Goal: Navigation & Orientation: Find specific page/section

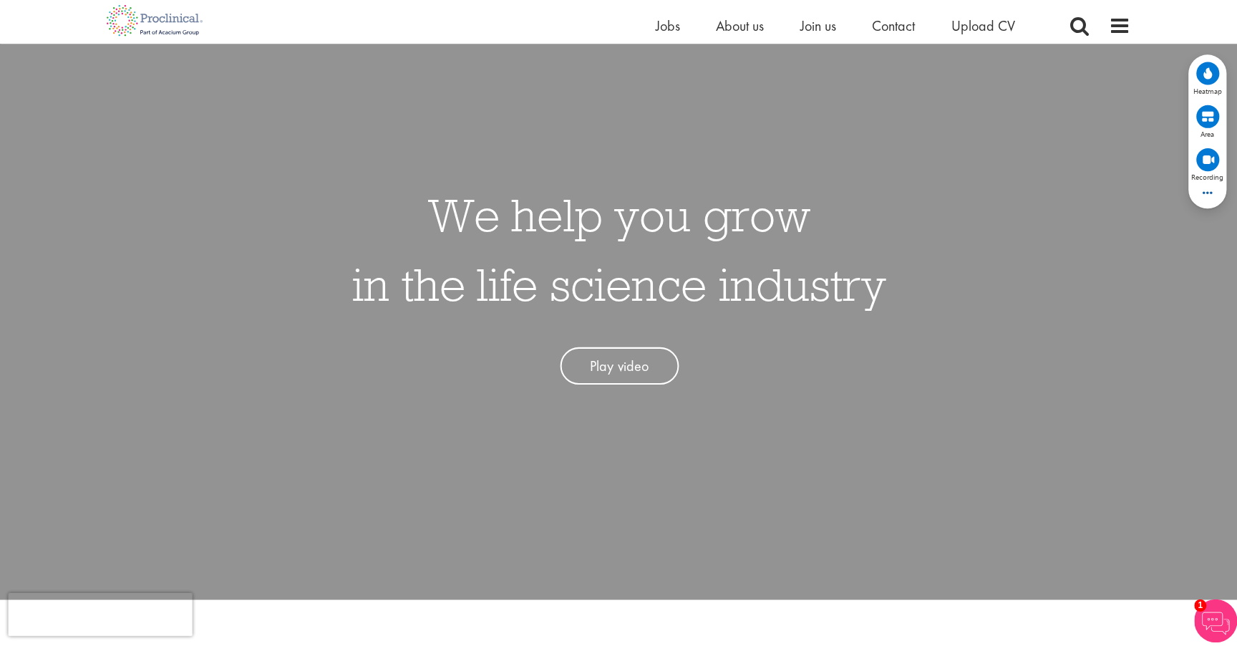
scroll to position [95, 0]
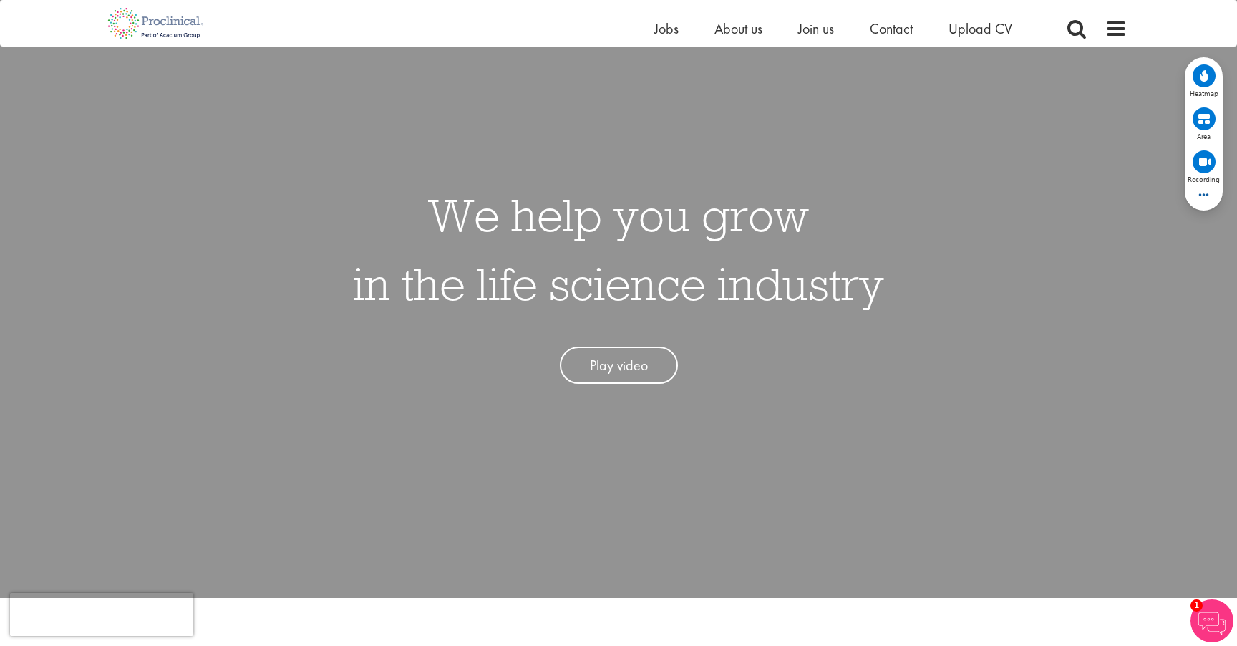
click at [881, 292] on h1 "We help you grow in the life science industry" at bounding box center [618, 248] width 531 height 137
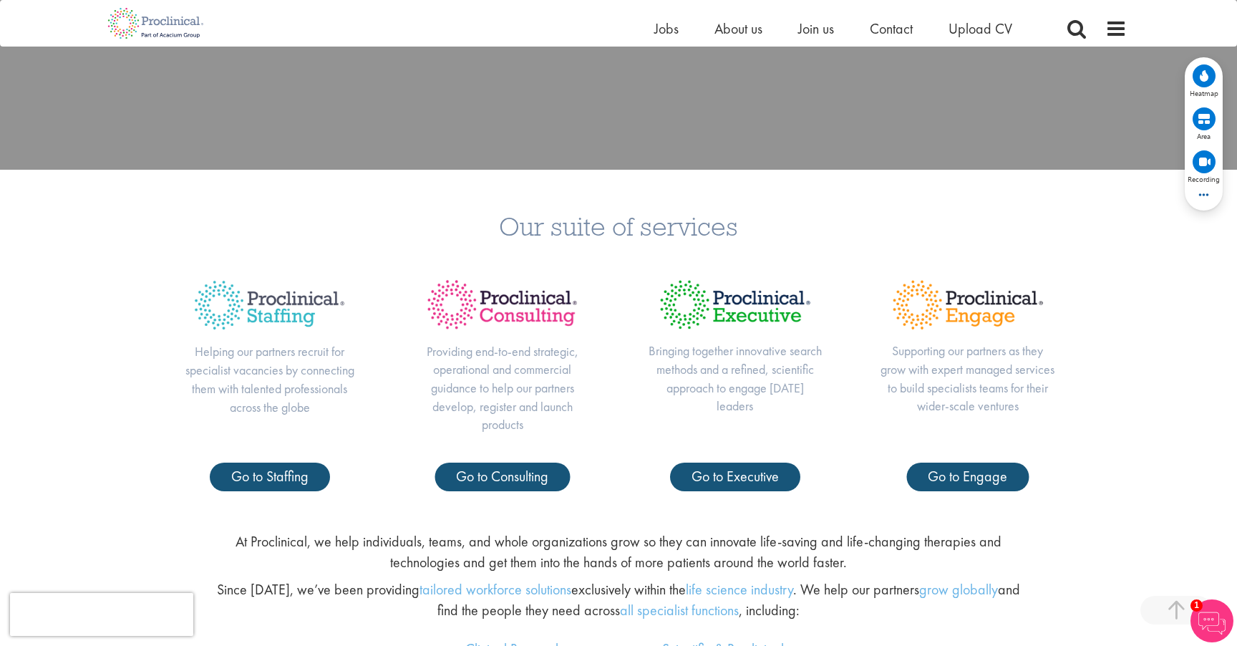
scroll to position [521, 0]
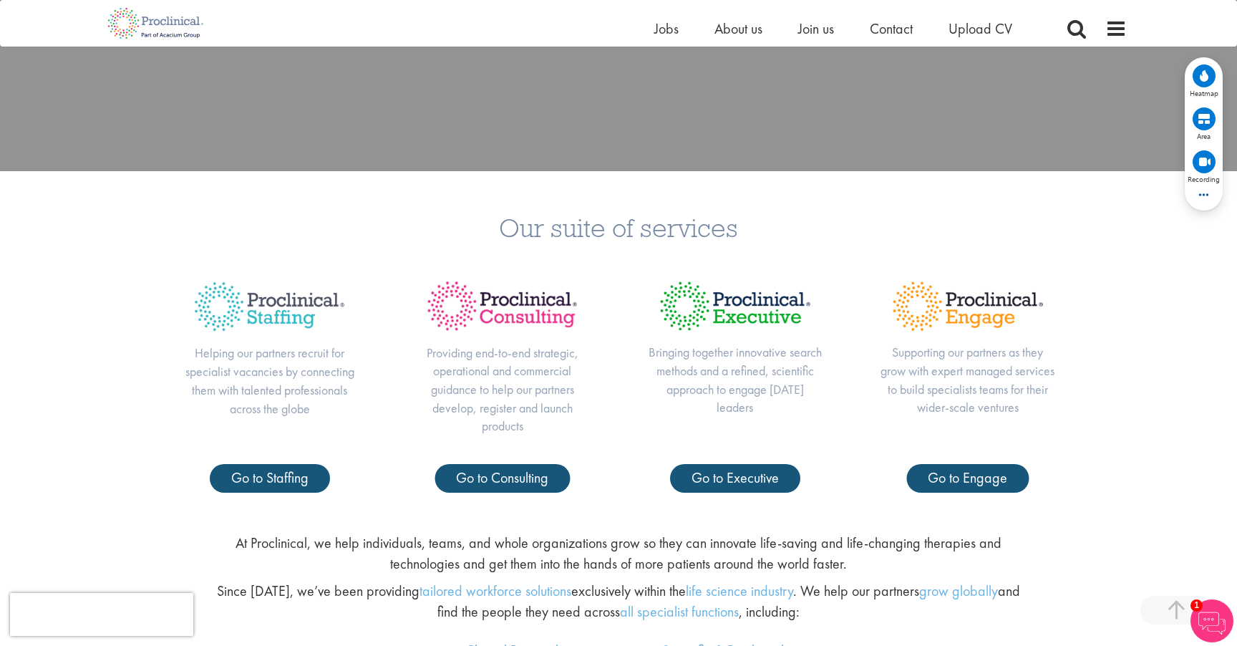
drag, startPoint x: 173, startPoint y: 260, endPoint x: 248, endPoint y: 310, distance: 89.8
click at [248, 310] on div "Our suite of services Helping our partners recruit for specialist vacancies by …" at bounding box center [618, 346] width 1237 height 350
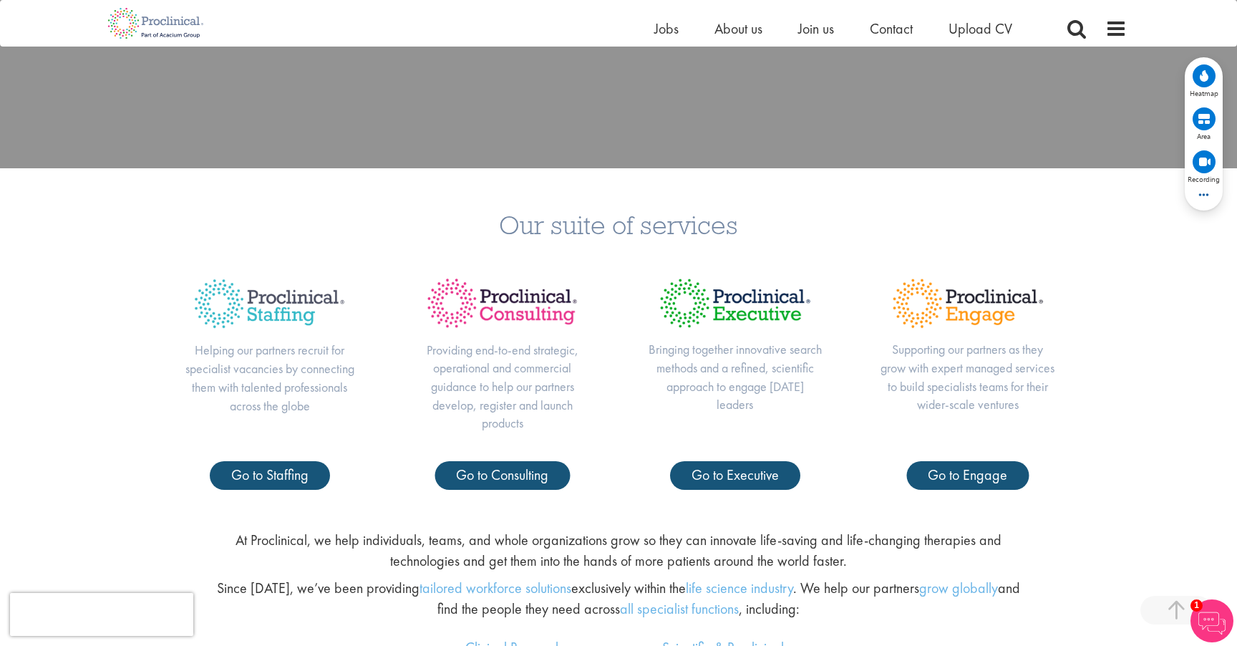
click at [326, 261] on div "Our suite of services Helping our partners recruit for specialist vacancies by …" at bounding box center [618, 343] width 1237 height 350
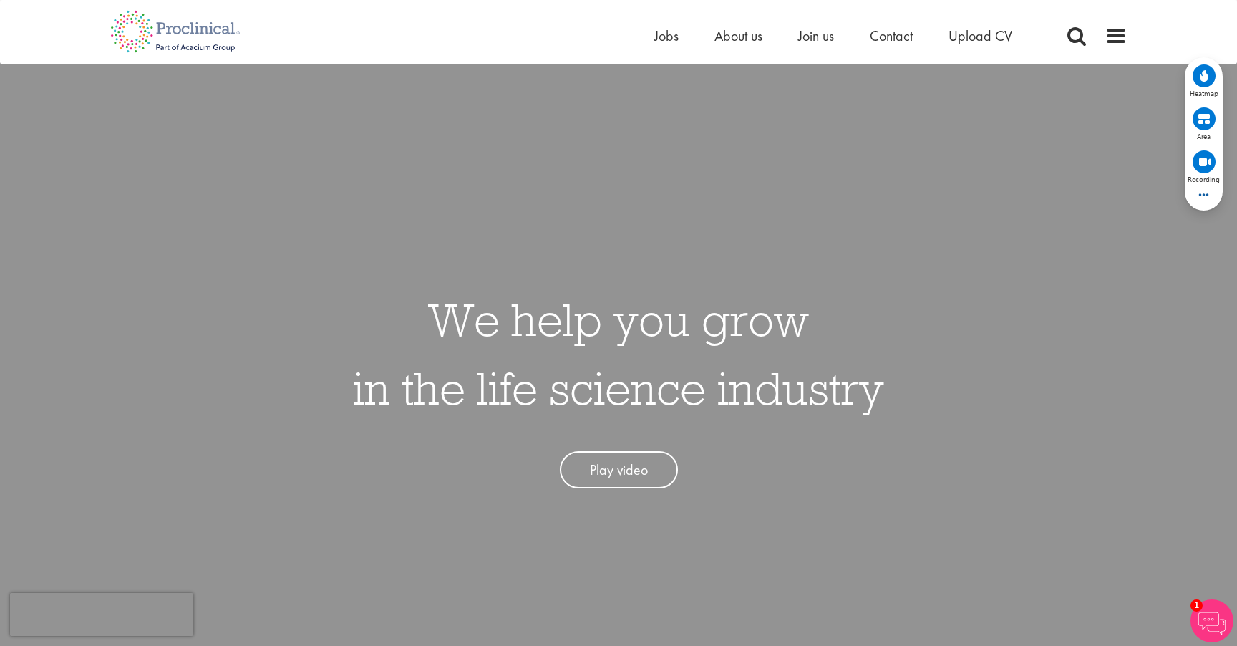
scroll to position [0, 0]
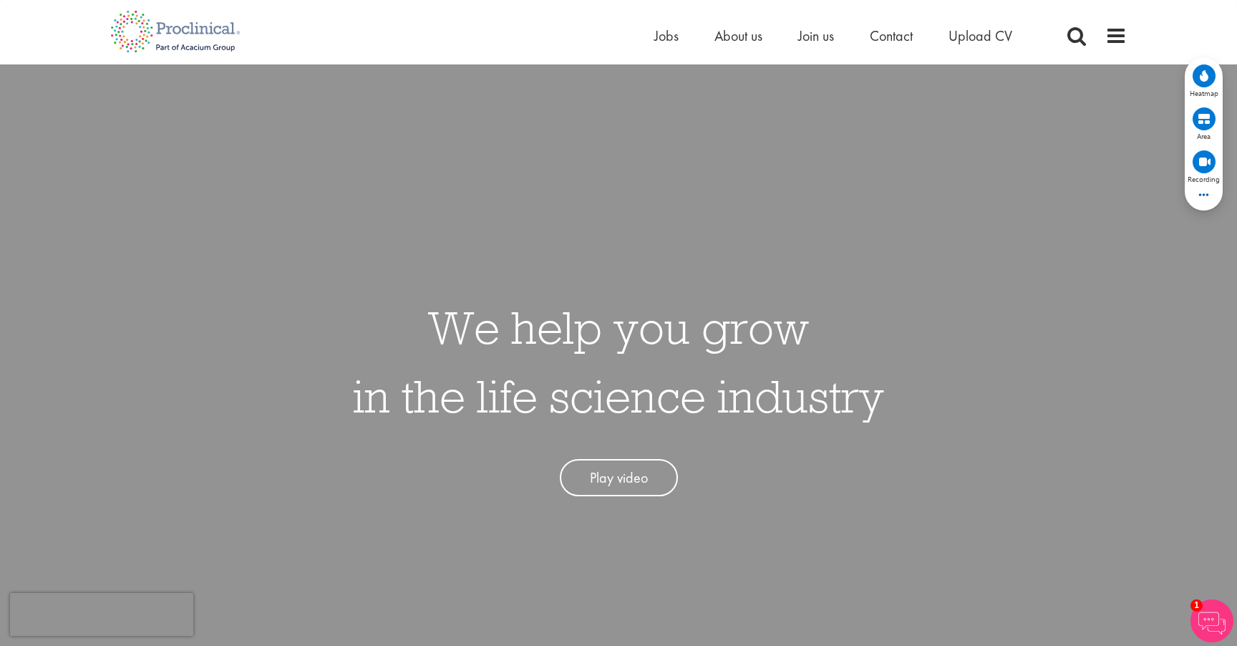
click at [998, 349] on div "We help you grow in the life science industry Play video" at bounding box center [618, 387] width 1259 height 646
click at [516, 284] on div "We help you grow in the life science industry Play video" at bounding box center [618, 388] width 531 height 218
click at [1008, 230] on div "We help you grow in the life science industry Play video" at bounding box center [618, 387] width 1259 height 646
click at [539, 55] on nav "Home Jobs About us Join us Contact Upload CV" at bounding box center [618, 32] width 1237 height 64
click at [261, 227] on div "We help you grow in the life science industry Play video" at bounding box center [618, 387] width 1259 height 646
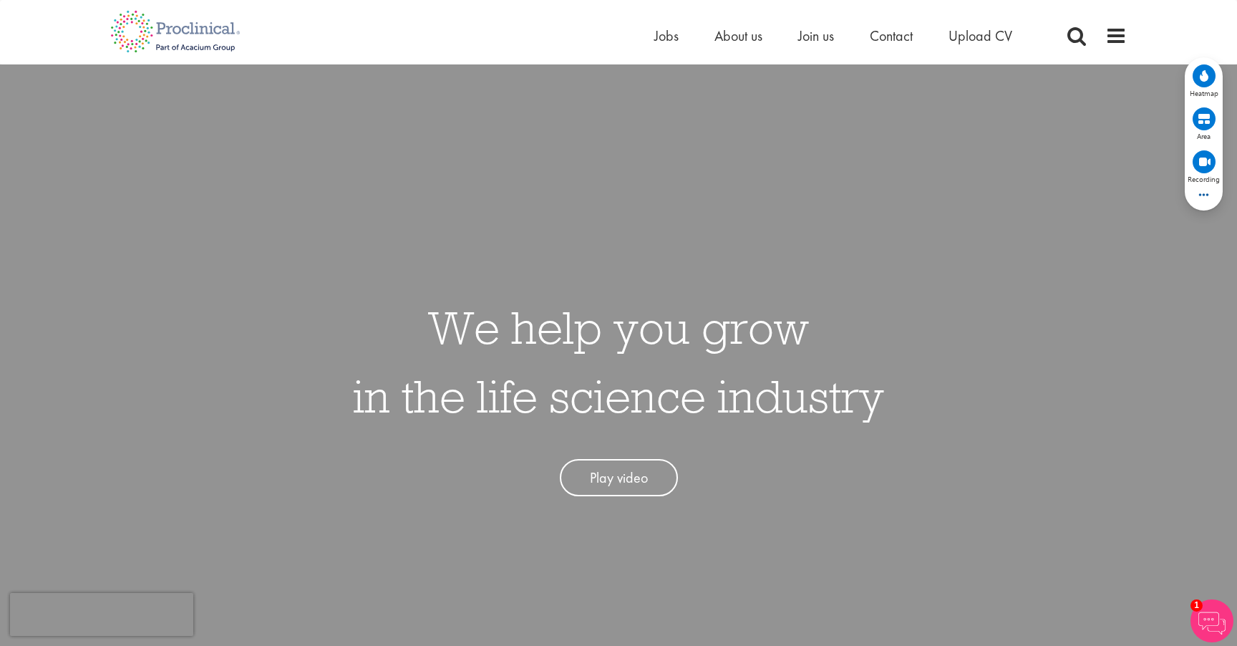
click at [561, 200] on div "We help you grow in the life science industry Play video" at bounding box center [618, 387] width 1259 height 646
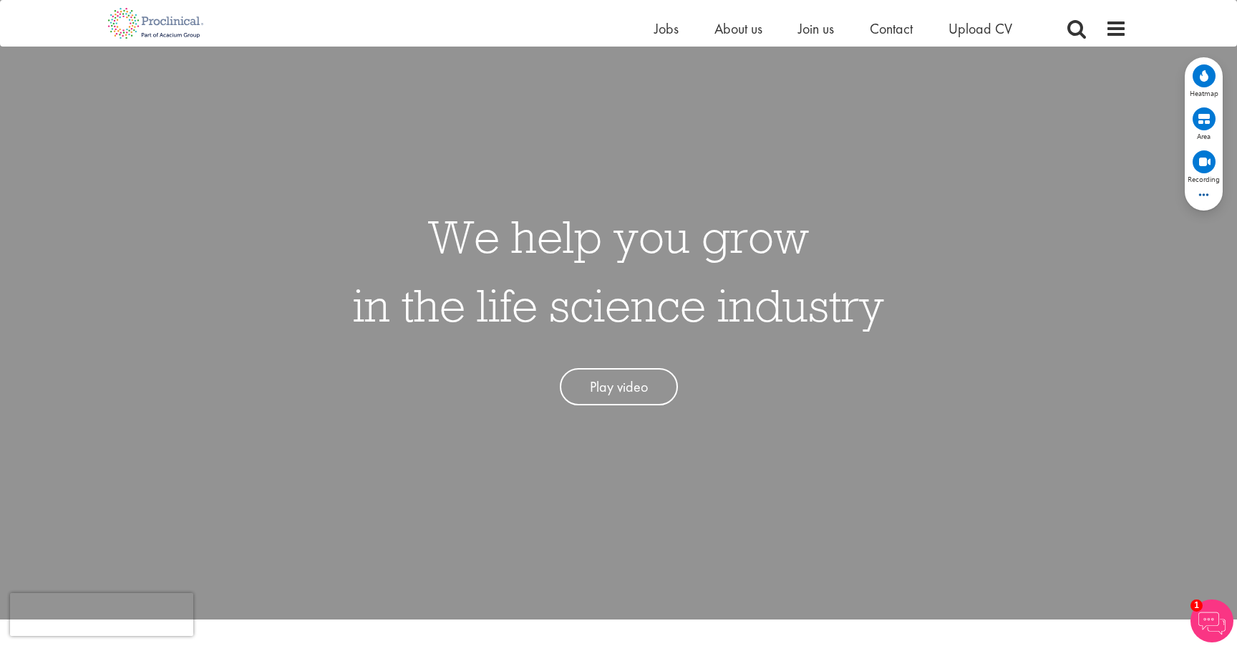
scroll to position [74, 0]
click at [876, 151] on div "We help you grow in the life science industry Play video" at bounding box center [618, 296] width 1259 height 646
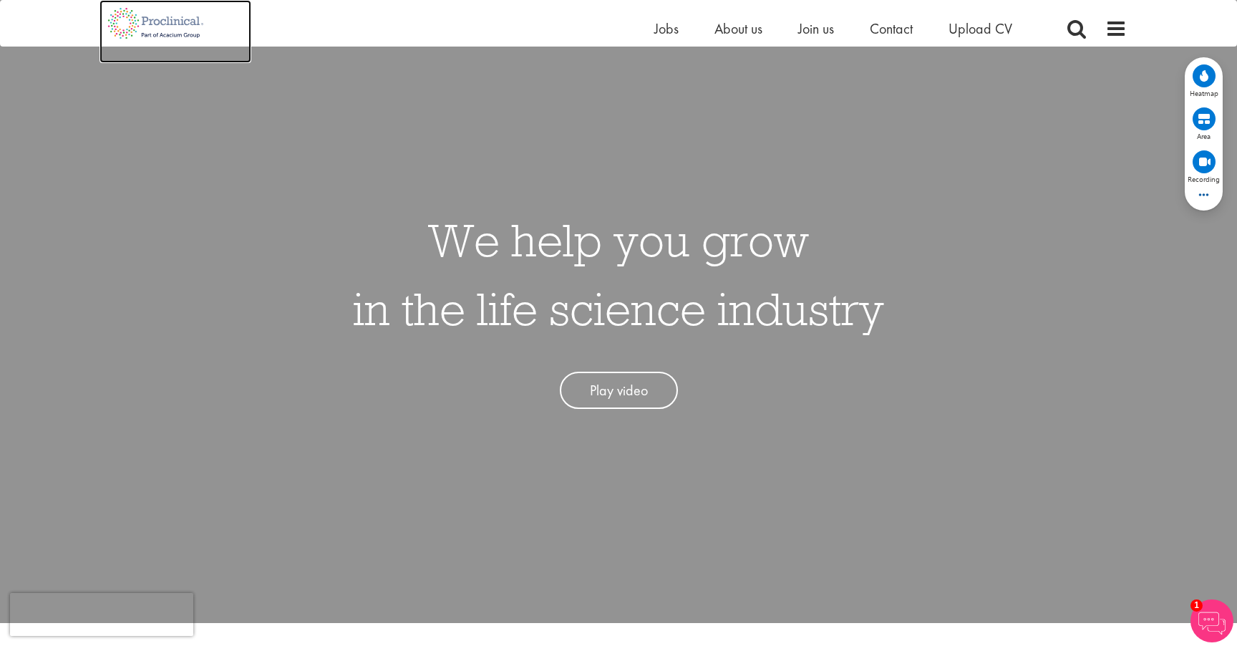
click at [168, 36] on img at bounding box center [156, 23] width 112 height 47
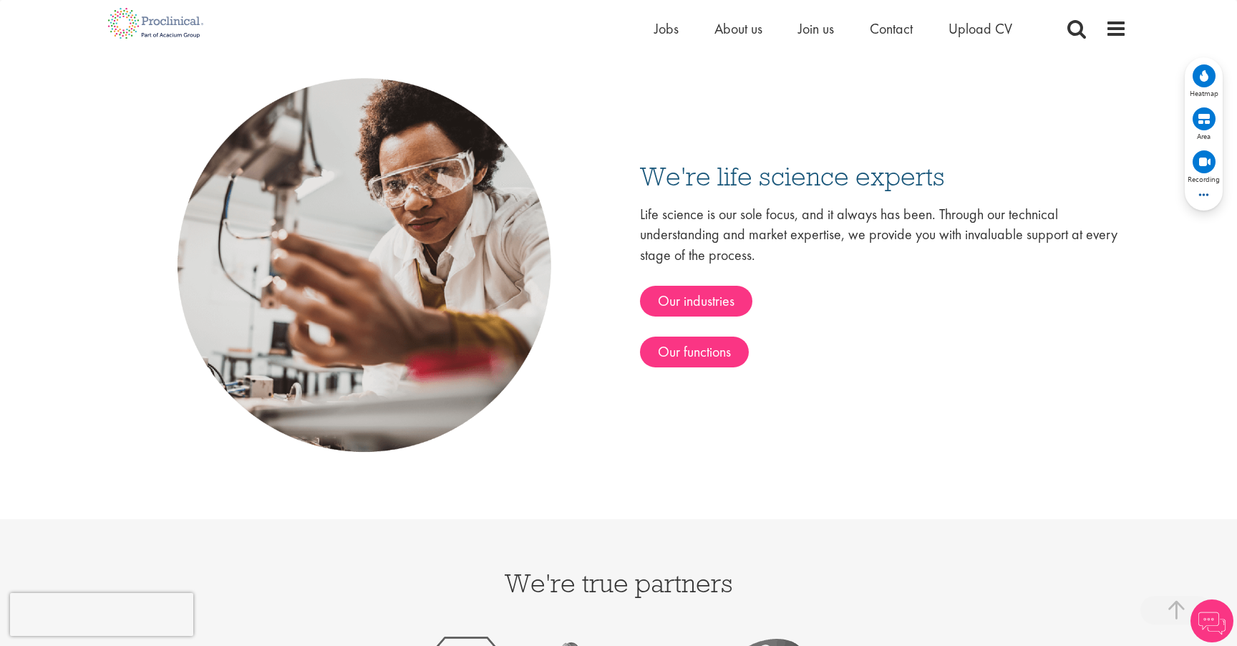
scroll to position [2334, 0]
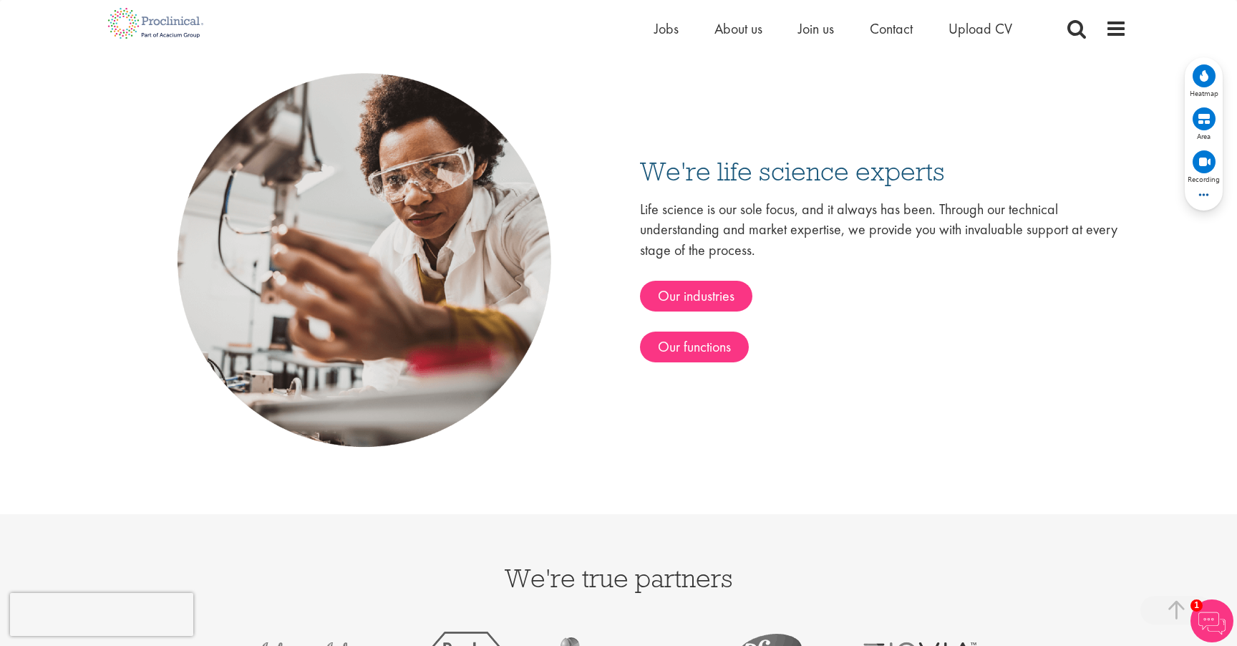
click at [919, 351] on div "Life science is our sole focus, and it always has been. Through our technical u…" at bounding box center [883, 280] width 487 height 163
click at [725, 108] on div "We're life science experts Life science is our sole focus, and it always has be…" at bounding box center [618, 260] width 1017 height 508
click at [804, 67] on div "We're life science experts Life science is our sole focus, and it always has be…" at bounding box center [618, 260] width 1017 height 508
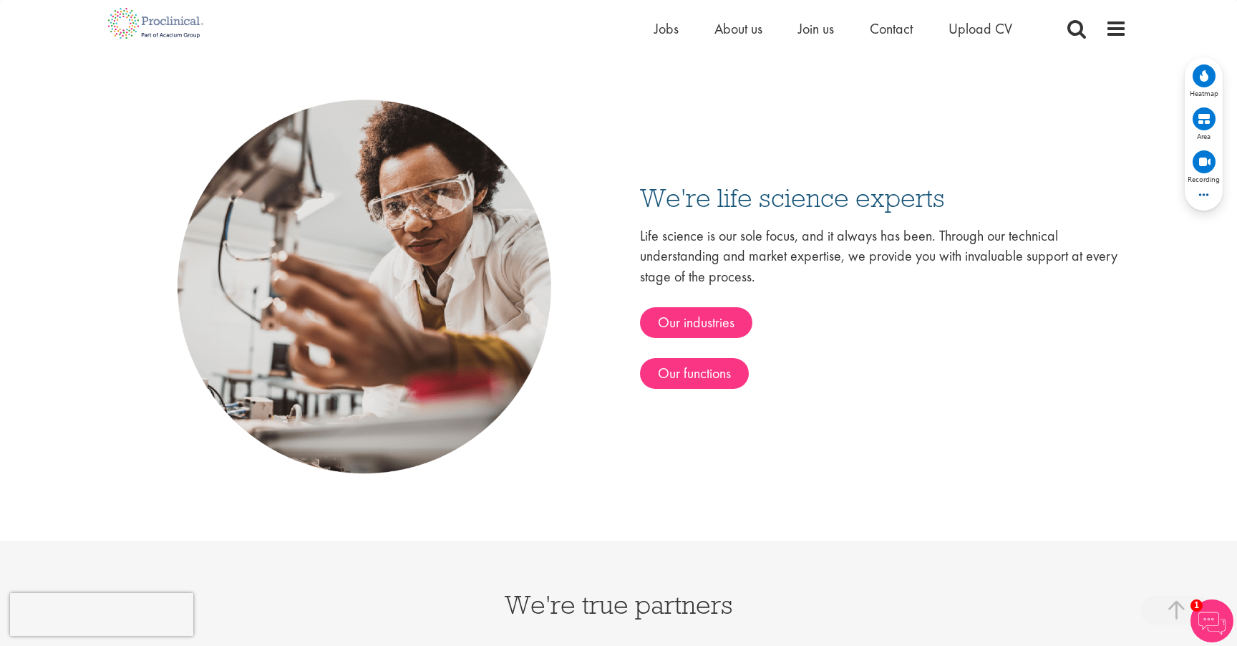
scroll to position [2305, 0]
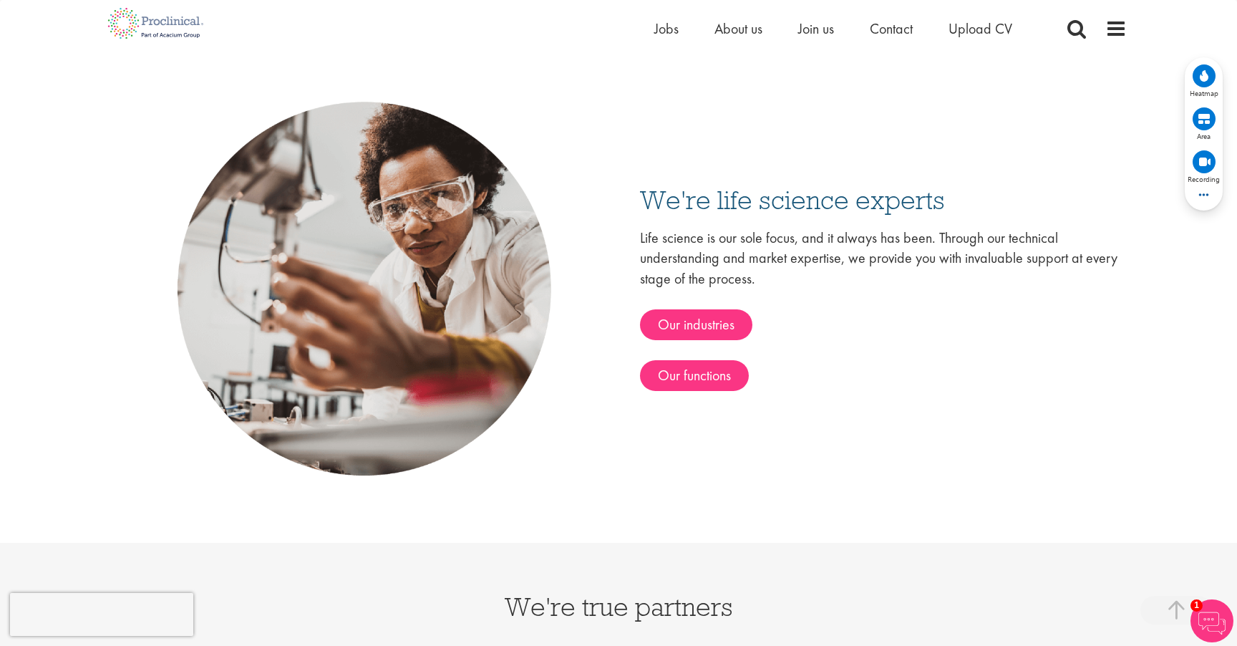
click at [904, 434] on div "We're life science experts Life science is our sole focus, and it always has be…" at bounding box center [618, 288] width 1017 height 508
click at [858, 420] on div "We're life science experts Life science is our sole focus, and it always has be…" at bounding box center [618, 288] width 1017 height 508
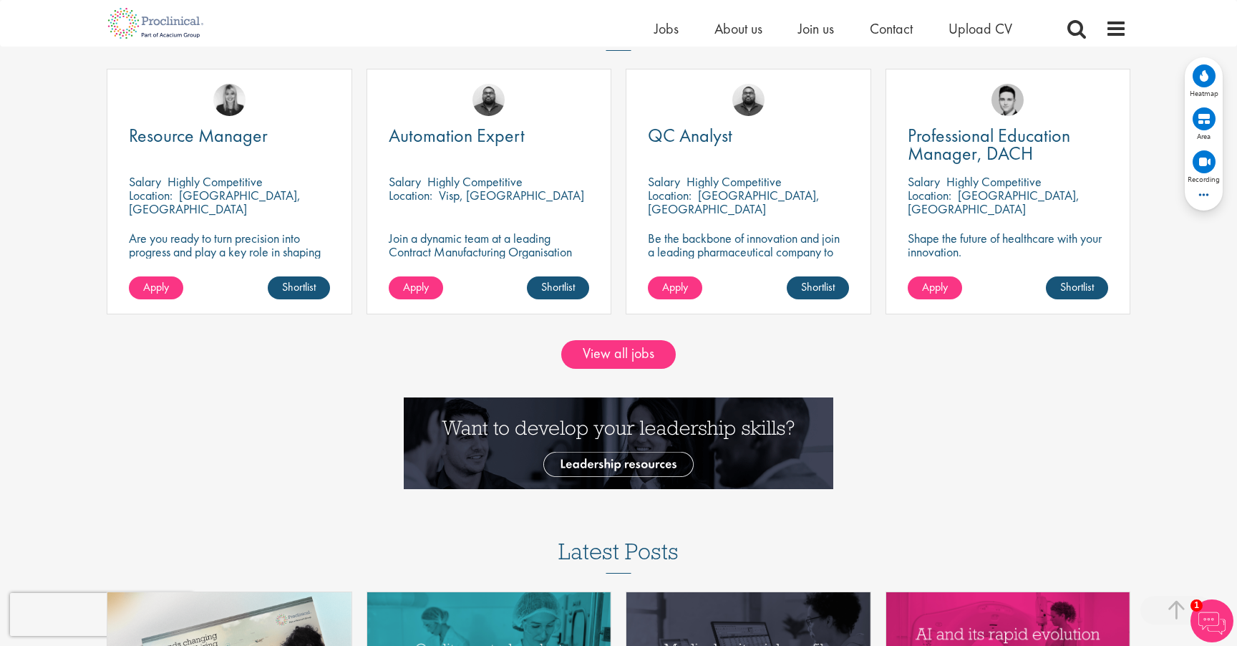
scroll to position [1378, 0]
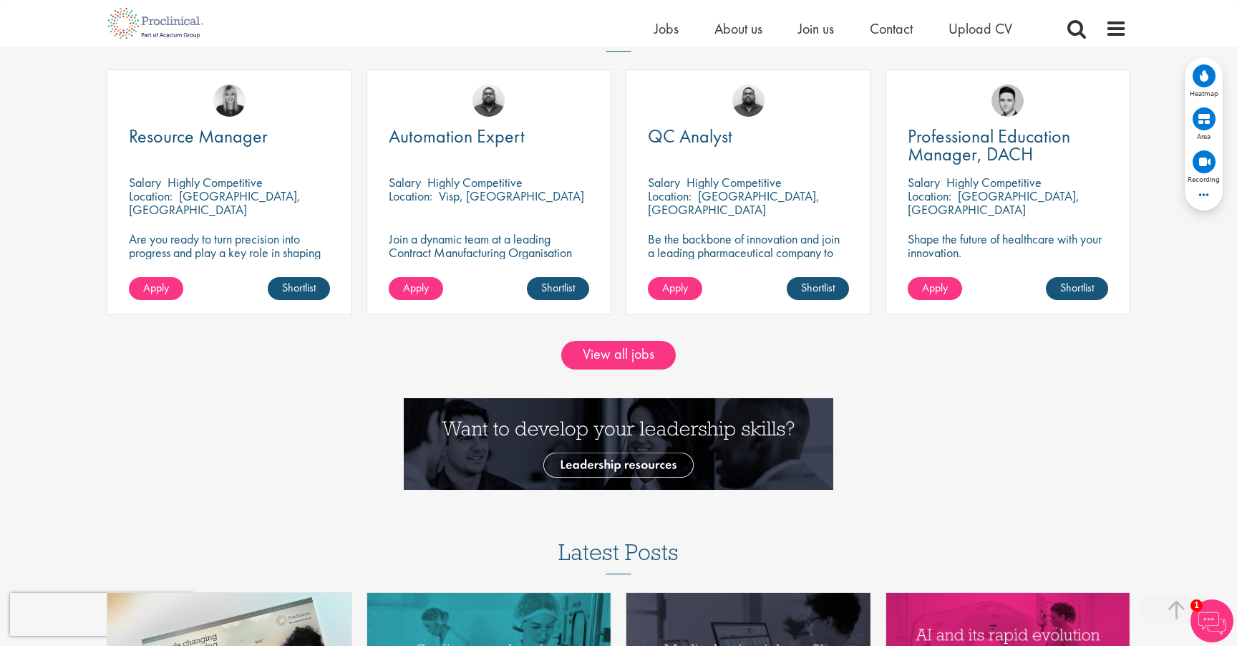
click at [1103, 385] on div "View all jobs" at bounding box center [618, 363] width 1259 height 69
click at [1043, 411] on div at bounding box center [618, 451] width 1259 height 106
drag, startPoint x: 700, startPoint y: 361, endPoint x: 478, endPoint y: 350, distance: 221.5
click at [478, 350] on div "View all jobs" at bounding box center [618, 355] width 1237 height 29
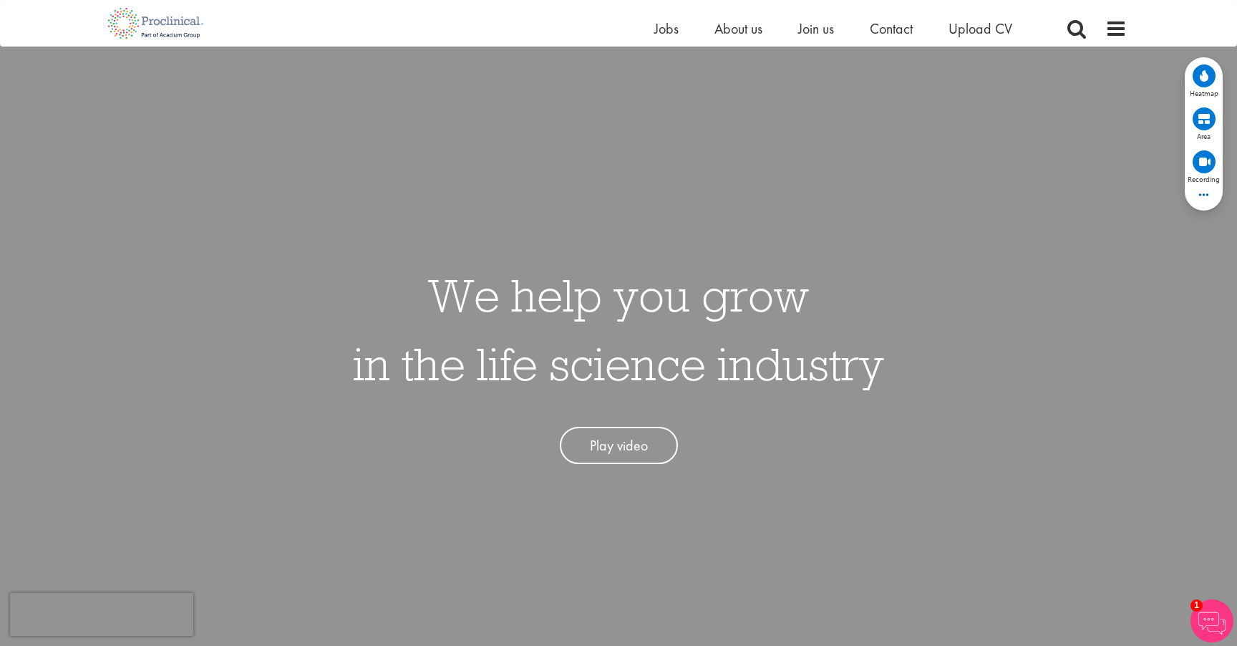
scroll to position [0, 0]
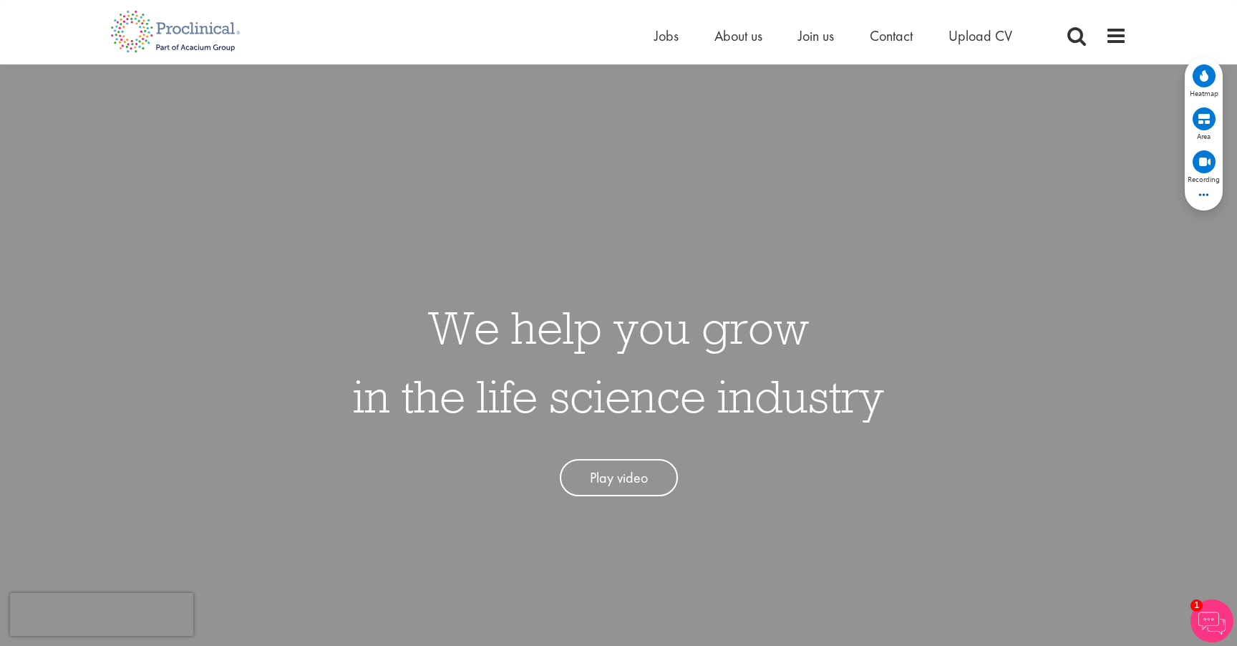
click at [859, 168] on div "We help you grow in the life science industry Play video" at bounding box center [618, 387] width 1259 height 646
click at [929, 187] on div "We help you grow in the life science industry Play video" at bounding box center [618, 387] width 1259 height 646
drag, startPoint x: 554, startPoint y: 42, endPoint x: 1149, endPoint y: 50, distance: 595.8
click at [1149, 49] on div "Home Jobs About us Join us Contact Upload CV" at bounding box center [618, 27] width 1237 height 54
click at [1149, 50] on div "Home Jobs About us Join us Contact Upload CV" at bounding box center [618, 27] width 1237 height 54
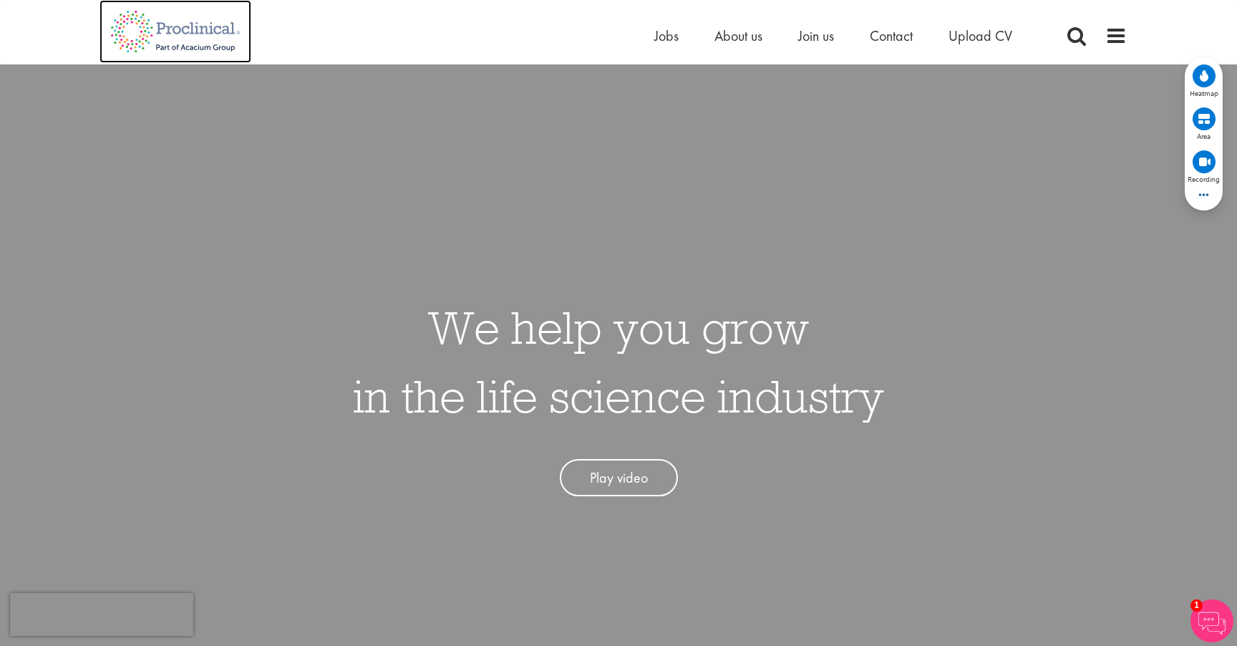
click at [140, 29] on img at bounding box center [176, 31] width 152 height 63
click at [1128, 45] on div "Home Jobs About us Join us Contact Upload CV" at bounding box center [619, 27] width 1038 height 54
click at [1118, 37] on span at bounding box center [1116, 35] width 21 height 21
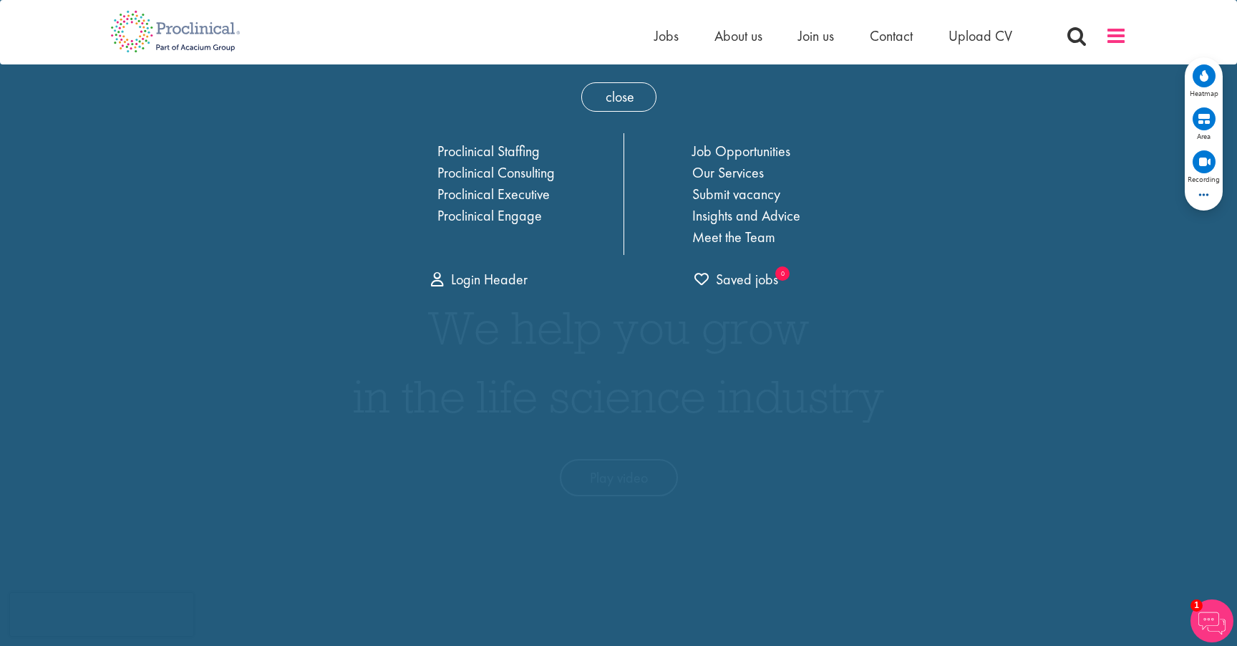
click at [1118, 37] on span at bounding box center [1116, 35] width 21 height 21
click at [619, 104] on span "close" at bounding box center [618, 96] width 75 height 29
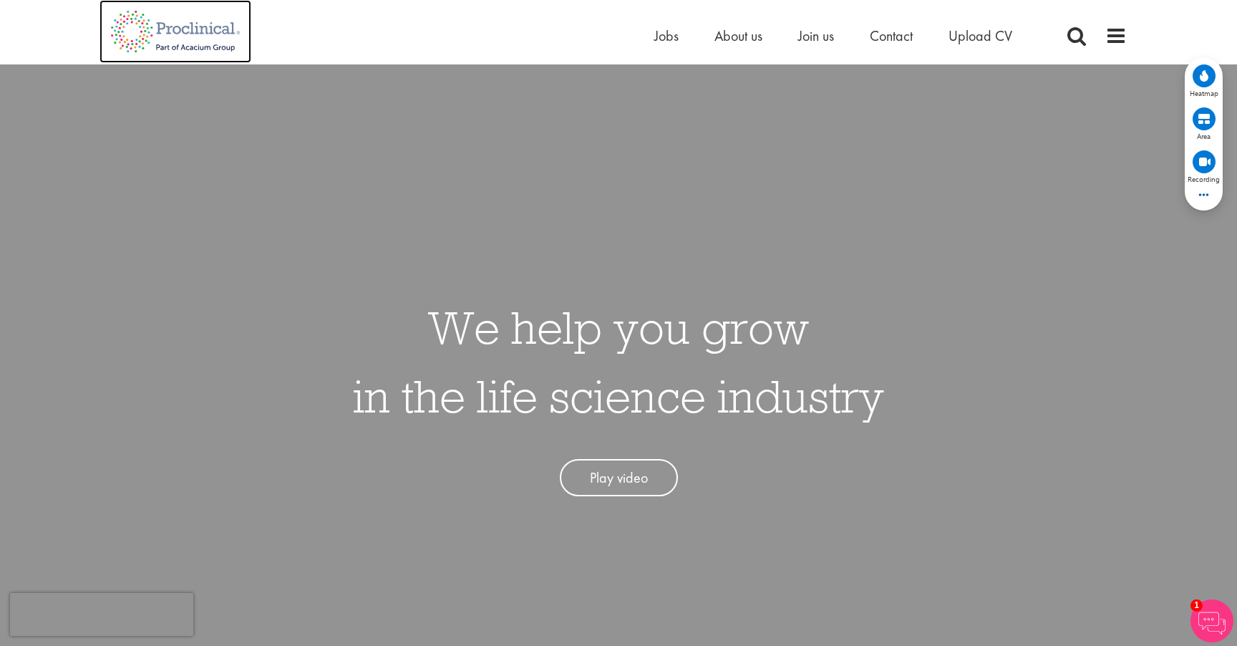
click at [180, 27] on img at bounding box center [176, 31] width 152 height 63
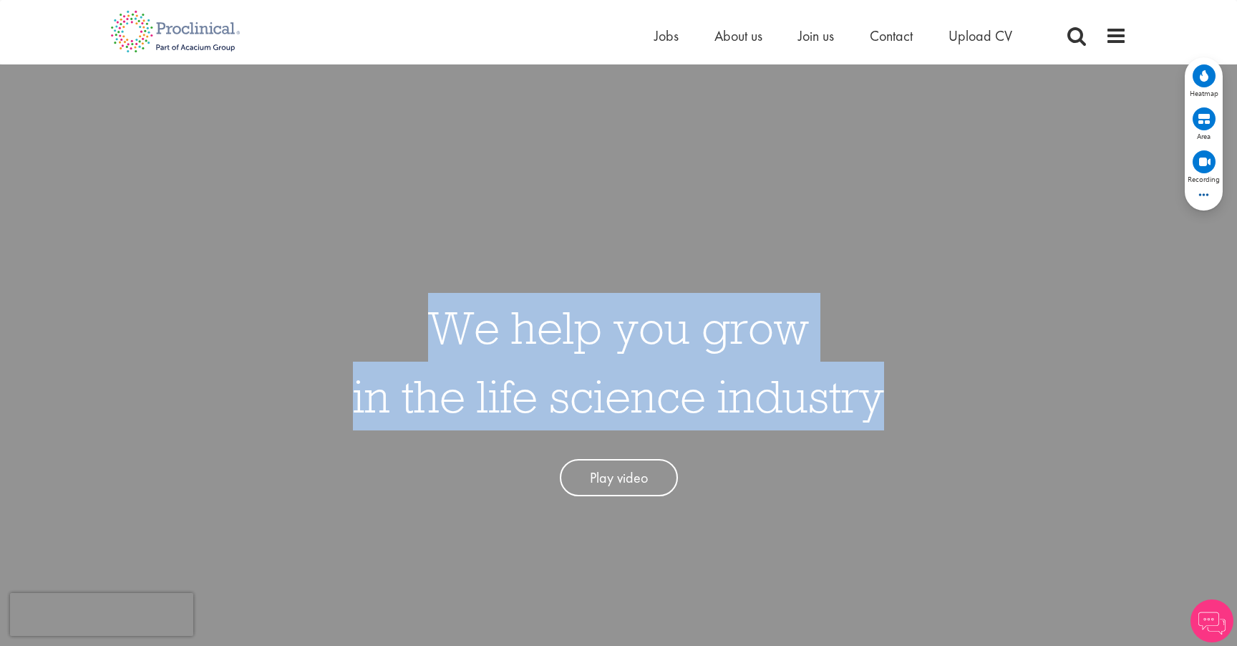
drag, startPoint x: 307, startPoint y: 304, endPoint x: 881, endPoint y: 392, distance: 580.3
click at [881, 392] on div "We help you grow in the life science industry Play video" at bounding box center [618, 387] width 1259 height 646
click at [881, 392] on h1 "We help you grow in the life science industry" at bounding box center [618, 361] width 531 height 137
drag, startPoint x: 881, startPoint y: 392, endPoint x: 289, endPoint y: 329, distance: 594.8
click at [286, 329] on div "We help you grow in the life science industry Play video" at bounding box center [618, 387] width 1259 height 646
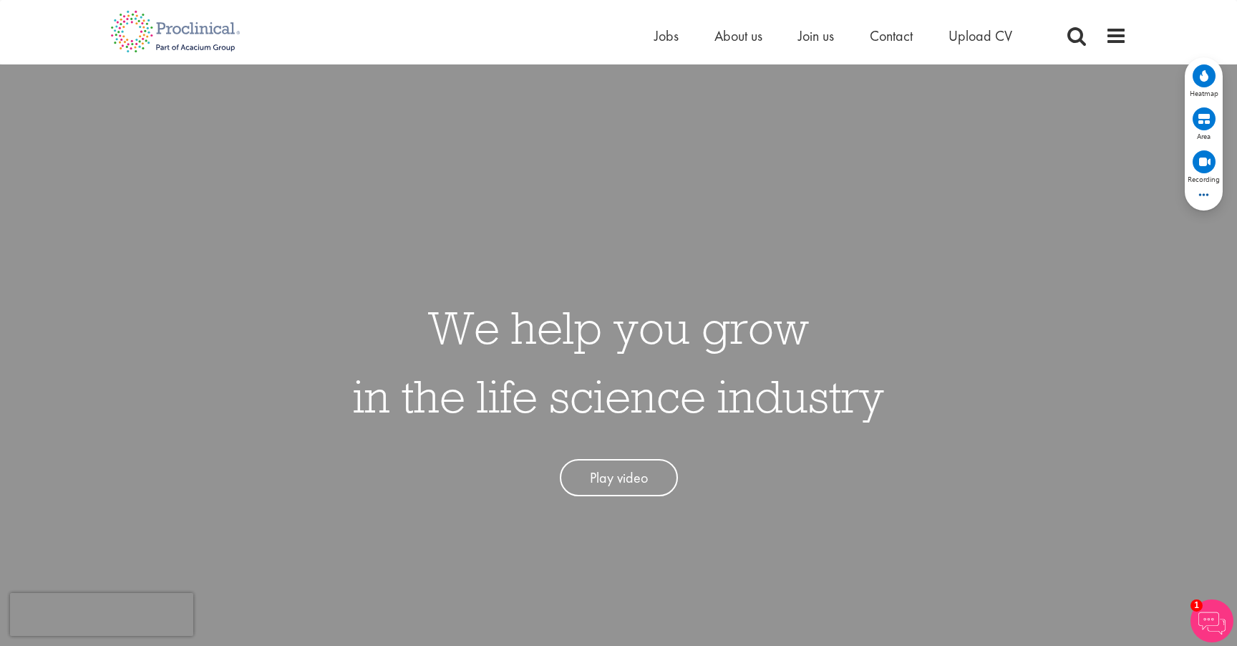
click at [289, 329] on div "We help you grow in the life science industry Play video" at bounding box center [618, 387] width 1259 height 646
drag, startPoint x: 450, startPoint y: 325, endPoint x: 921, endPoint y: 391, distance: 475.1
click at [921, 391] on div "We help you grow in the life science industry Play video" at bounding box center [618, 387] width 1259 height 646
click at [707, 254] on div "We help you grow in the life science industry Play video" at bounding box center [618, 387] width 1259 height 646
